Goal: Information Seeking & Learning: Learn about a topic

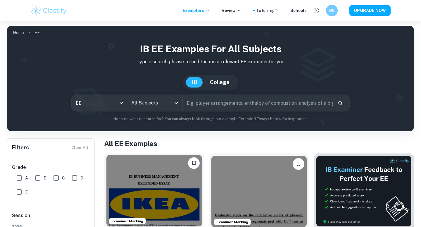
scroll to position [124, 0]
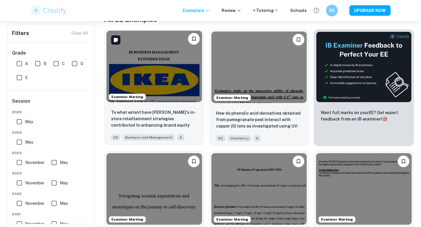
click at [125, 75] on img at bounding box center [154, 67] width 96 height 72
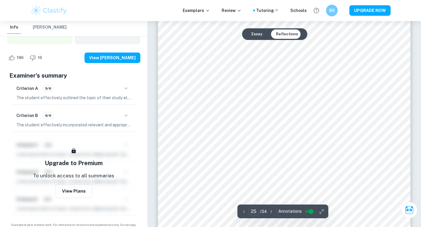
scroll to position [8867, 0]
click at [121, 111] on div "Criterion B 6/6" at bounding box center [73, 116] width 115 height 10
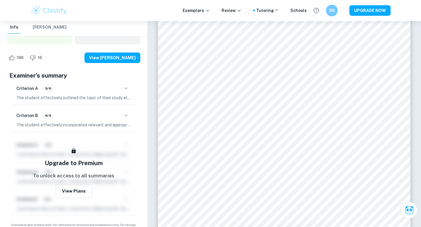
click at [124, 112] on icon "button" at bounding box center [125, 115] width 7 height 7
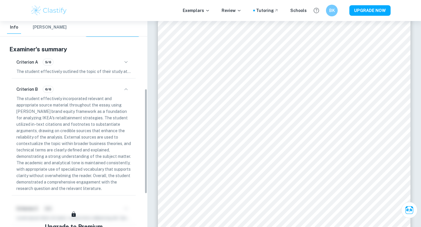
scroll to position [134, 0]
click at [124, 85] on icon "button" at bounding box center [125, 88] width 7 height 7
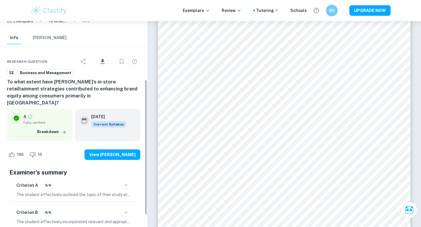
scroll to position [0, 0]
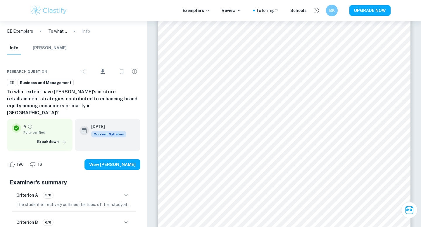
click at [129, 192] on icon "button" at bounding box center [125, 195] width 7 height 7
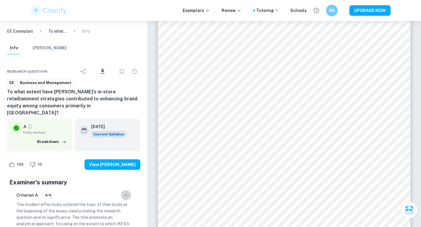
click at [129, 192] on icon "button" at bounding box center [125, 195] width 7 height 7
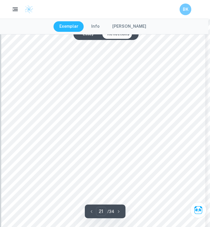
scroll to position [6061, 2]
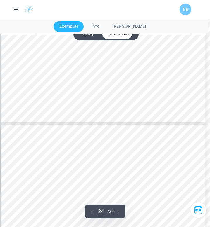
type input "25"
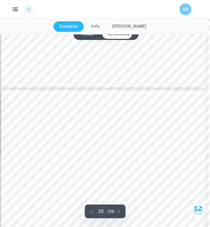
scroll to position [7104, 2]
